Goal: Task Accomplishment & Management: Complete application form

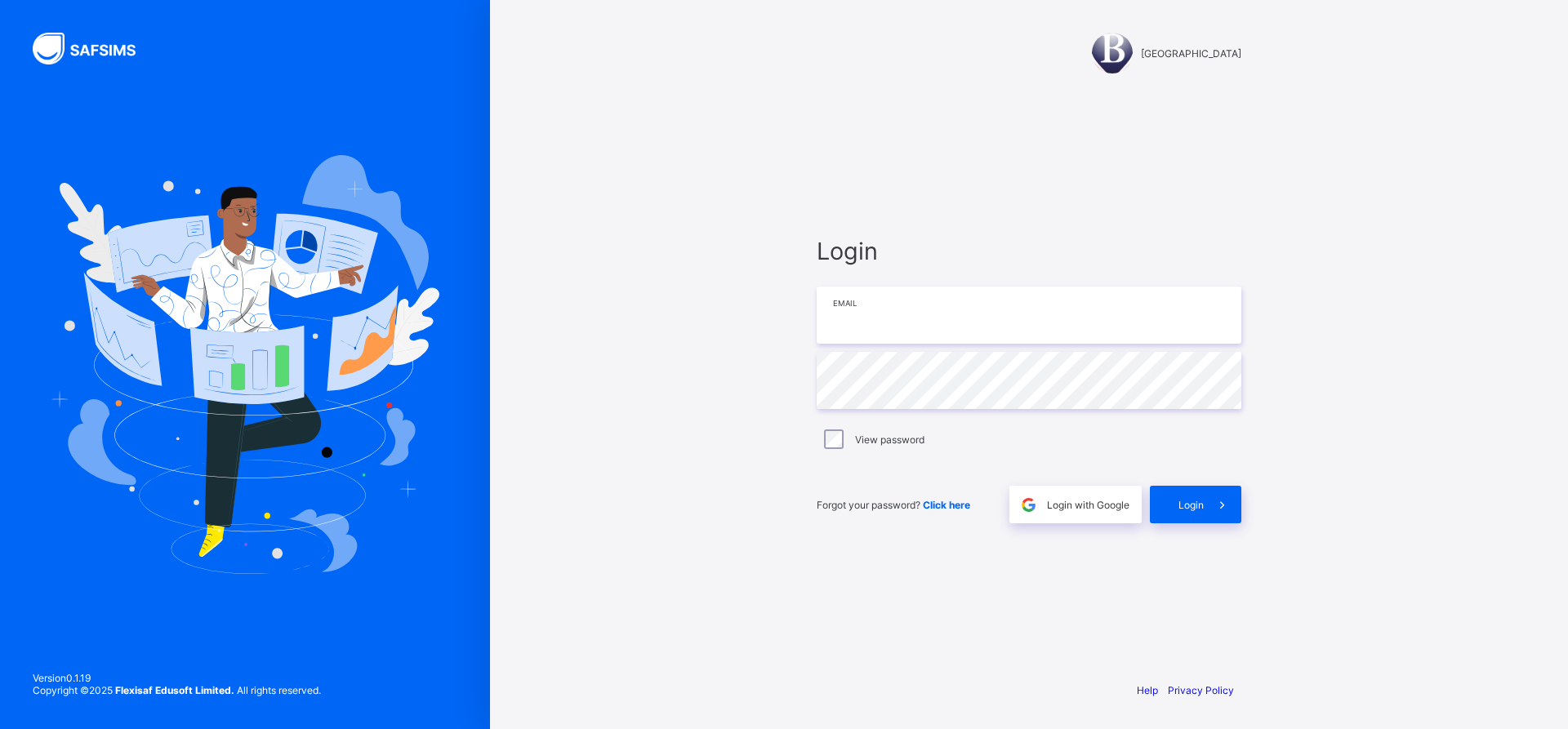
click at [948, 328] on input "email" at bounding box center [1028, 315] width 424 height 57
type input "**********"
click at [853, 313] on input "email" at bounding box center [1028, 315] width 424 height 57
type input "**********"
